Goal: Task Accomplishment & Management: Use online tool/utility

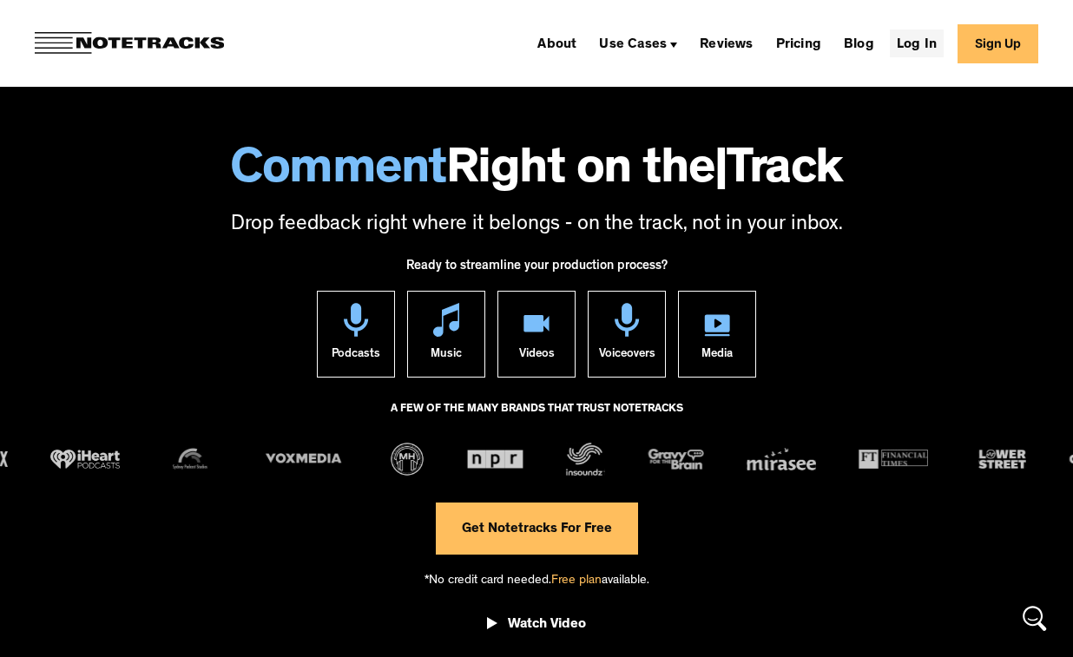
click at [922, 36] on link "Log In" at bounding box center [917, 44] width 54 height 28
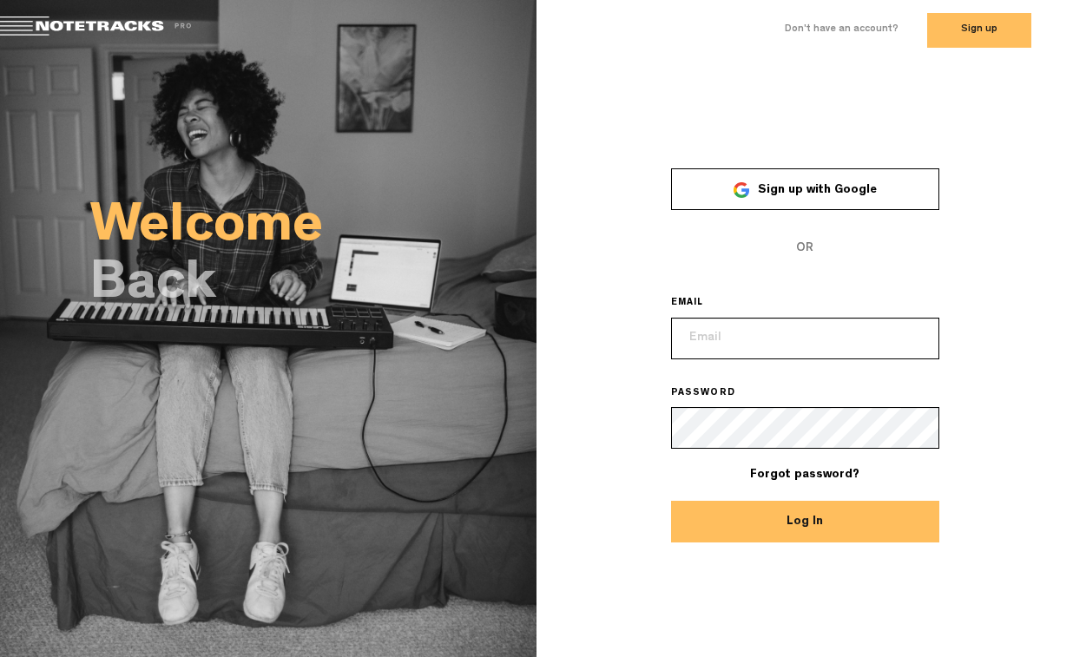
click at [878, 192] on link "Sign up with Google" at bounding box center [805, 189] width 268 height 42
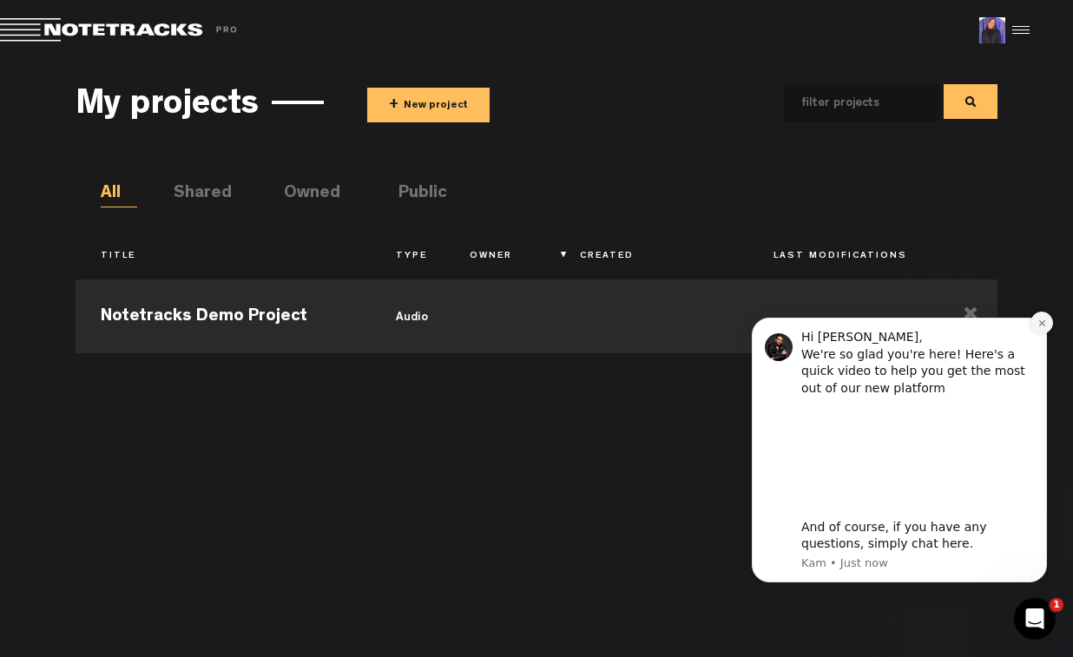
click at [1038, 325] on icon "Dismiss notification" at bounding box center [1042, 324] width 10 height 10
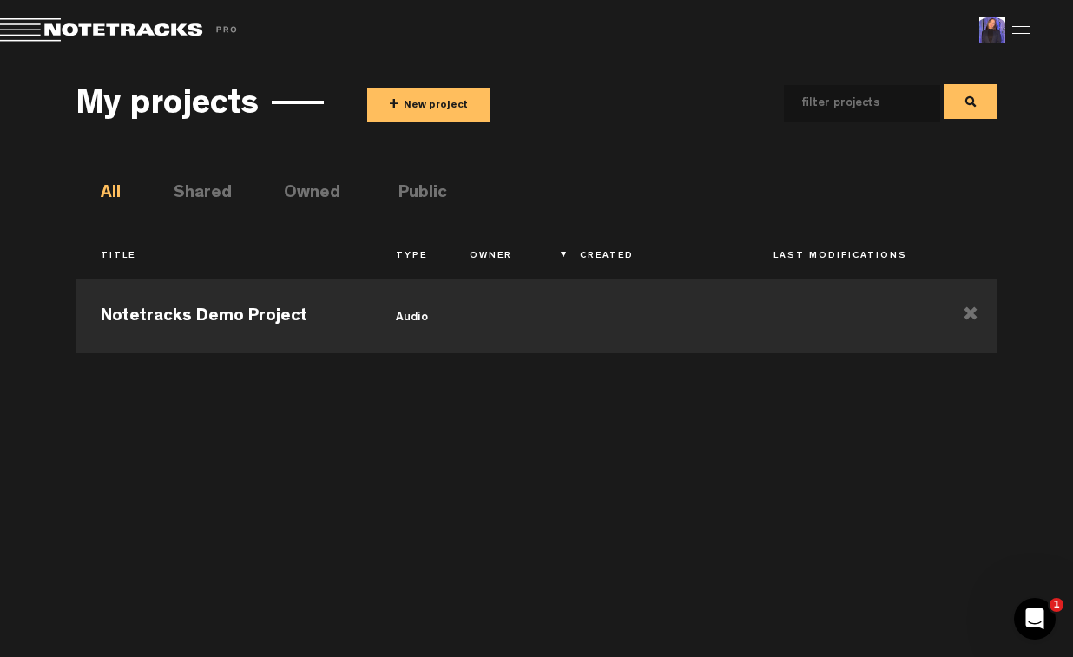
click at [455, 100] on button "+ New project" at bounding box center [428, 105] width 122 height 35
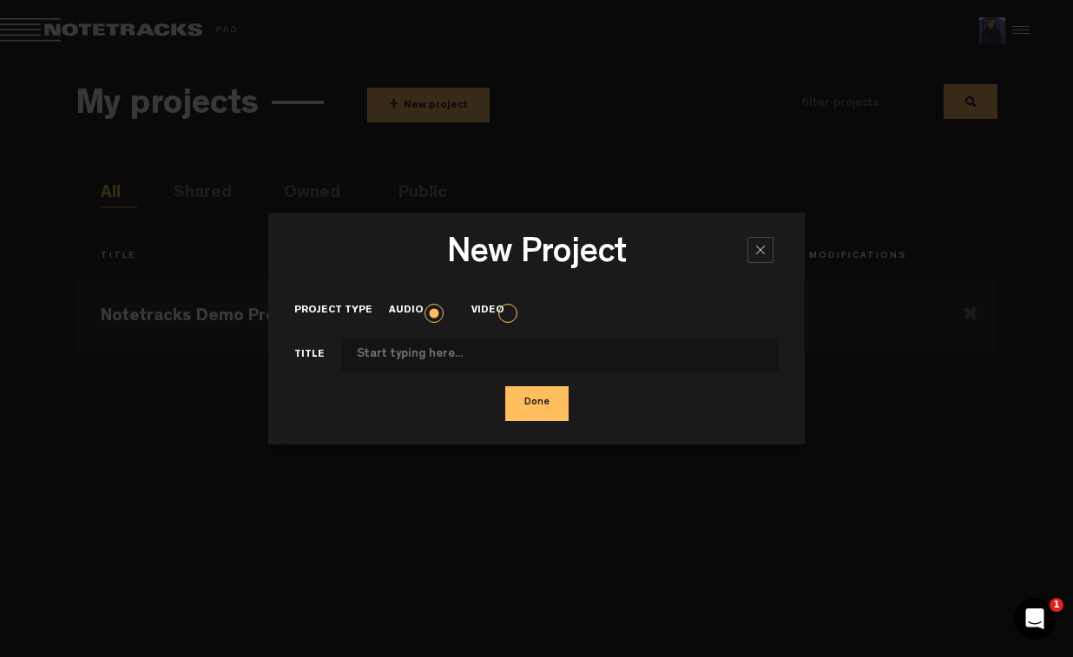
click at [539, 397] on button "Done" at bounding box center [536, 403] width 63 height 35
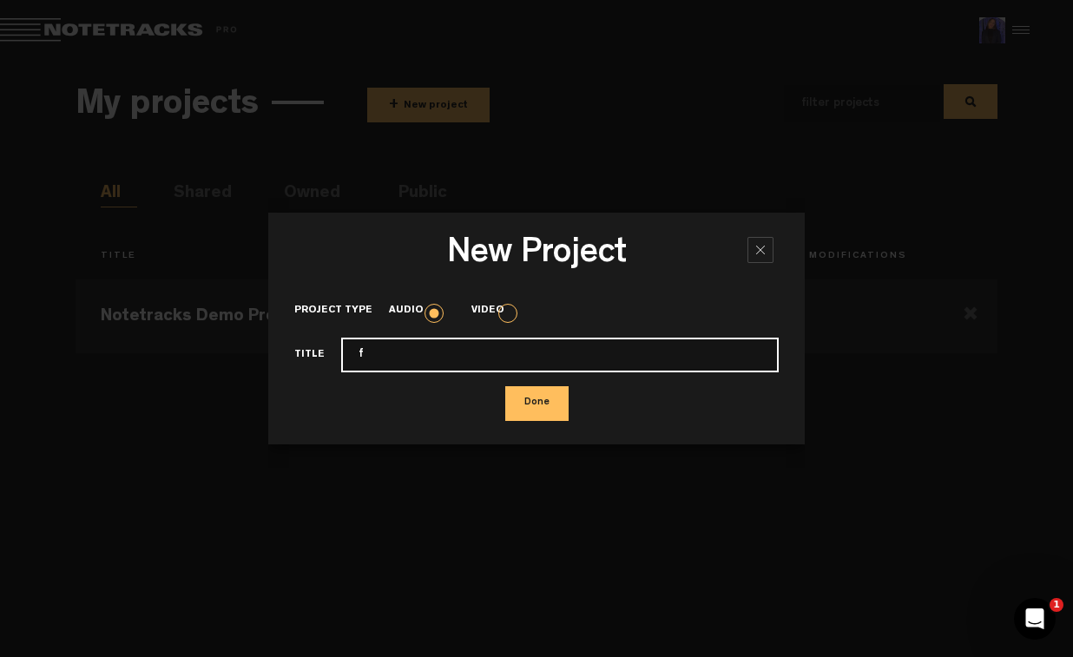
click at [526, 355] on input "f" at bounding box center [559, 355] width 437 height 35
type input "f"
click at [526, 417] on button "Done" at bounding box center [536, 403] width 63 height 35
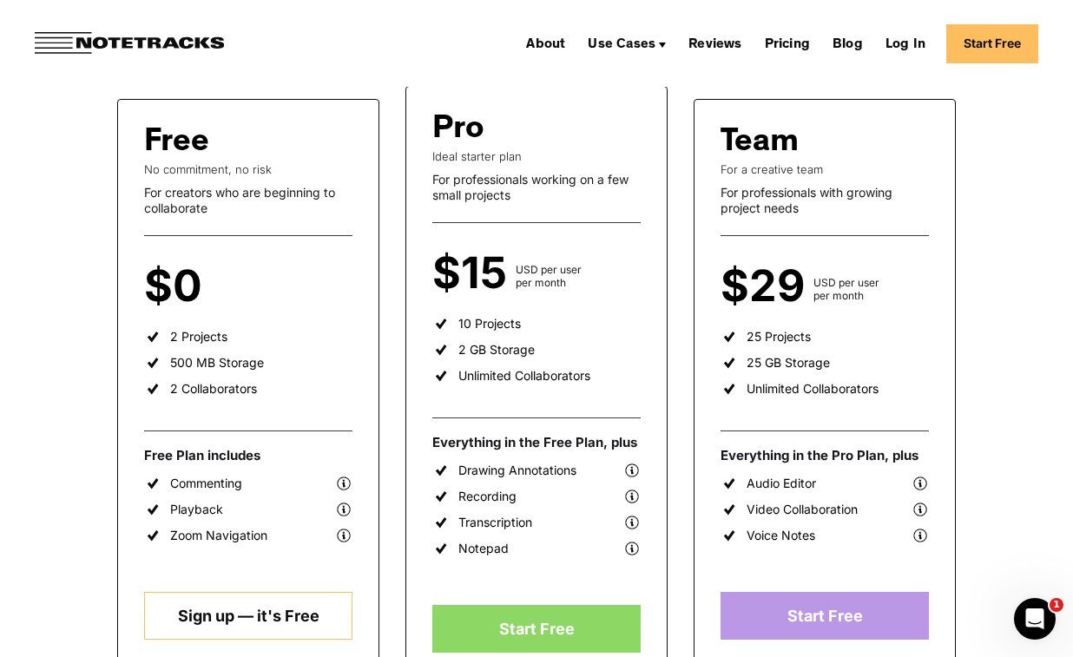
scroll to position [307, 0]
